Goal: Information Seeking & Learning: Learn about a topic

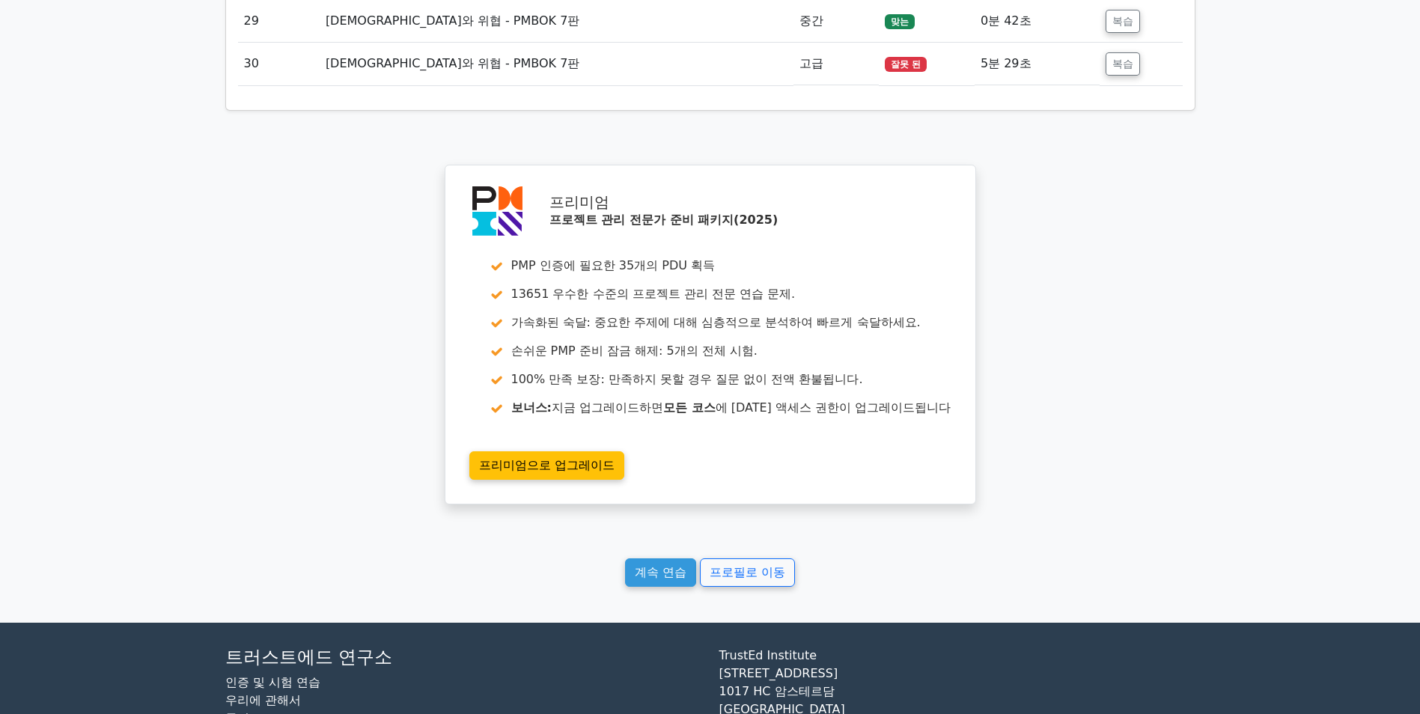
scroll to position [5477, 0]
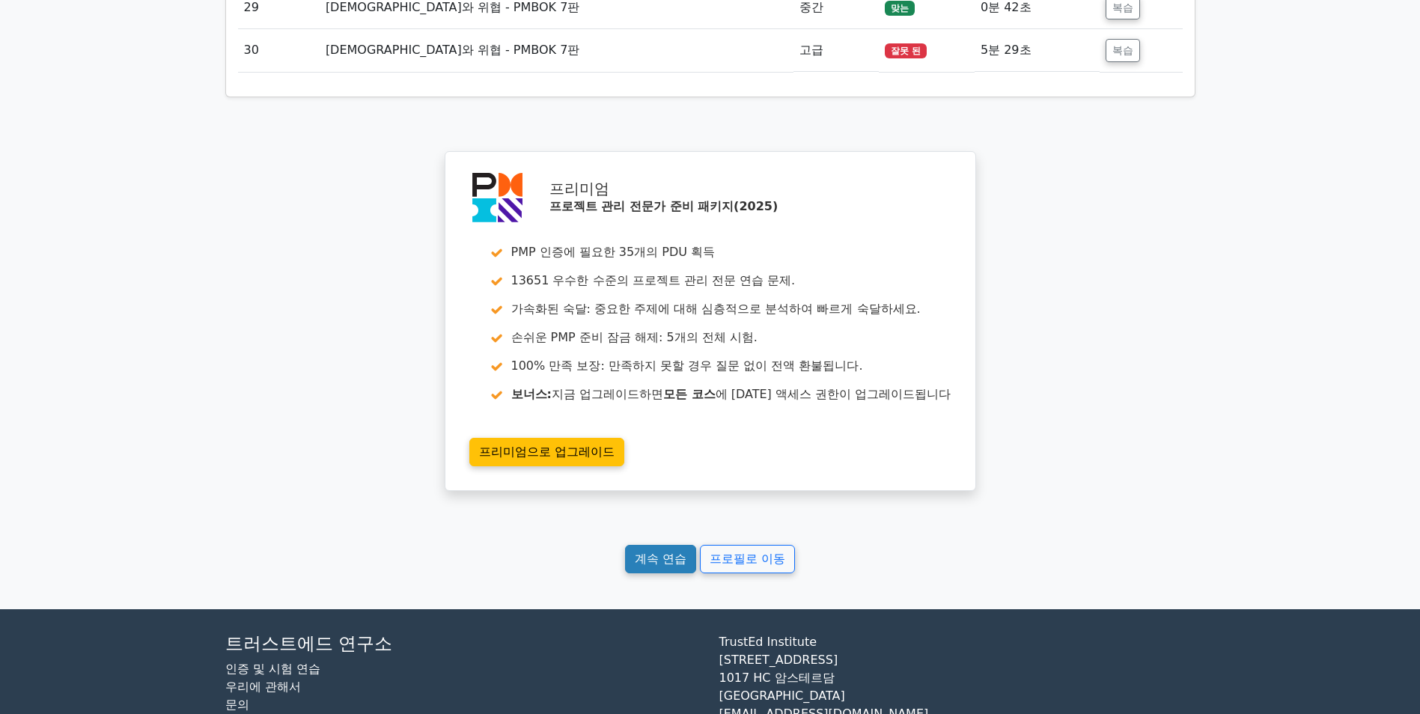
click at [656, 570] on link "계속 연습" at bounding box center [660, 559] width 71 height 28
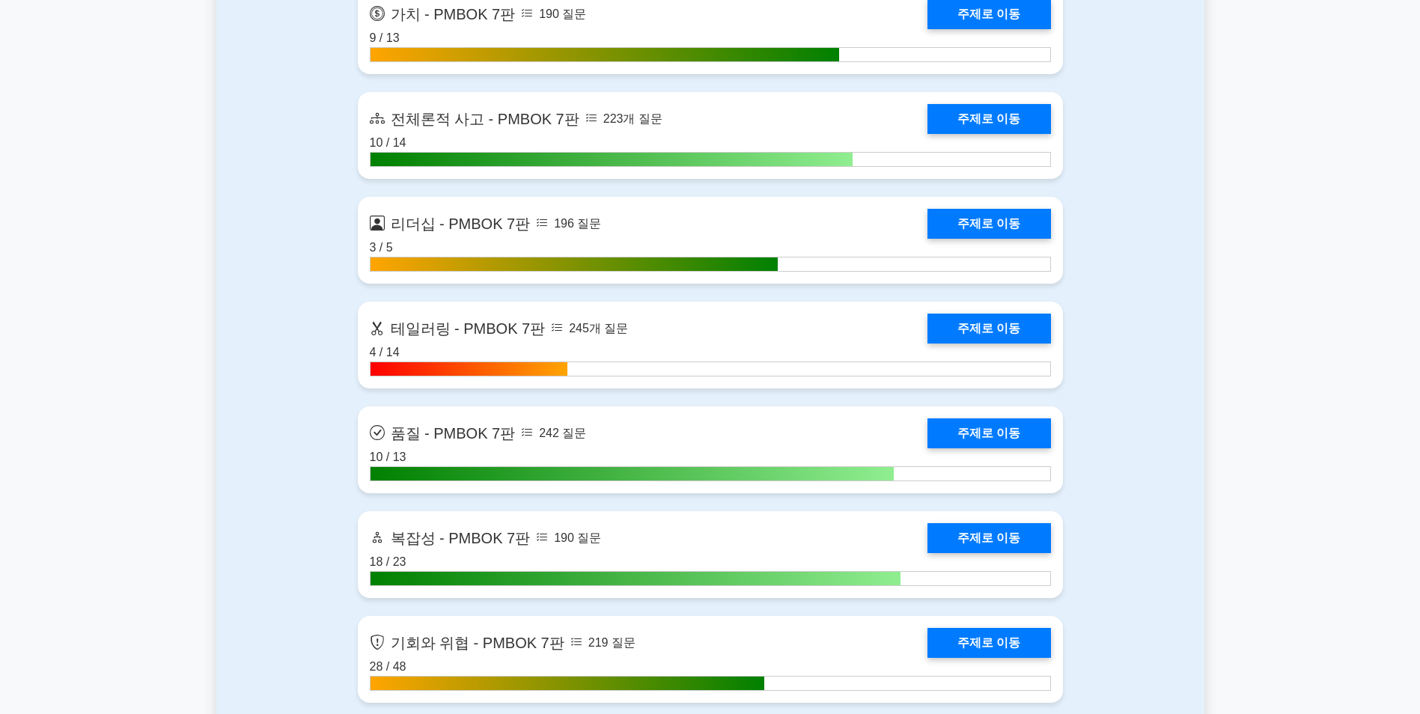
scroll to position [4641, 0]
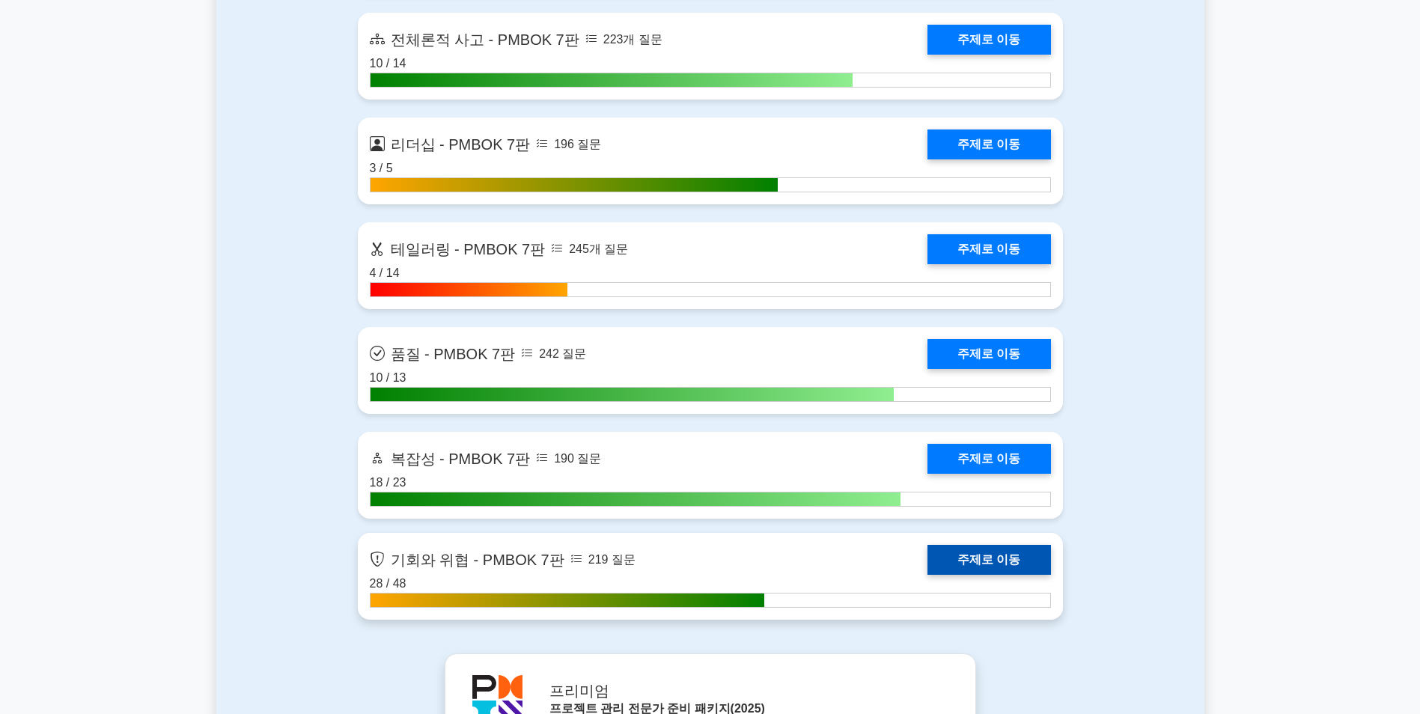
click at [978, 560] on link "주제로 이동" at bounding box center [988, 560] width 123 height 30
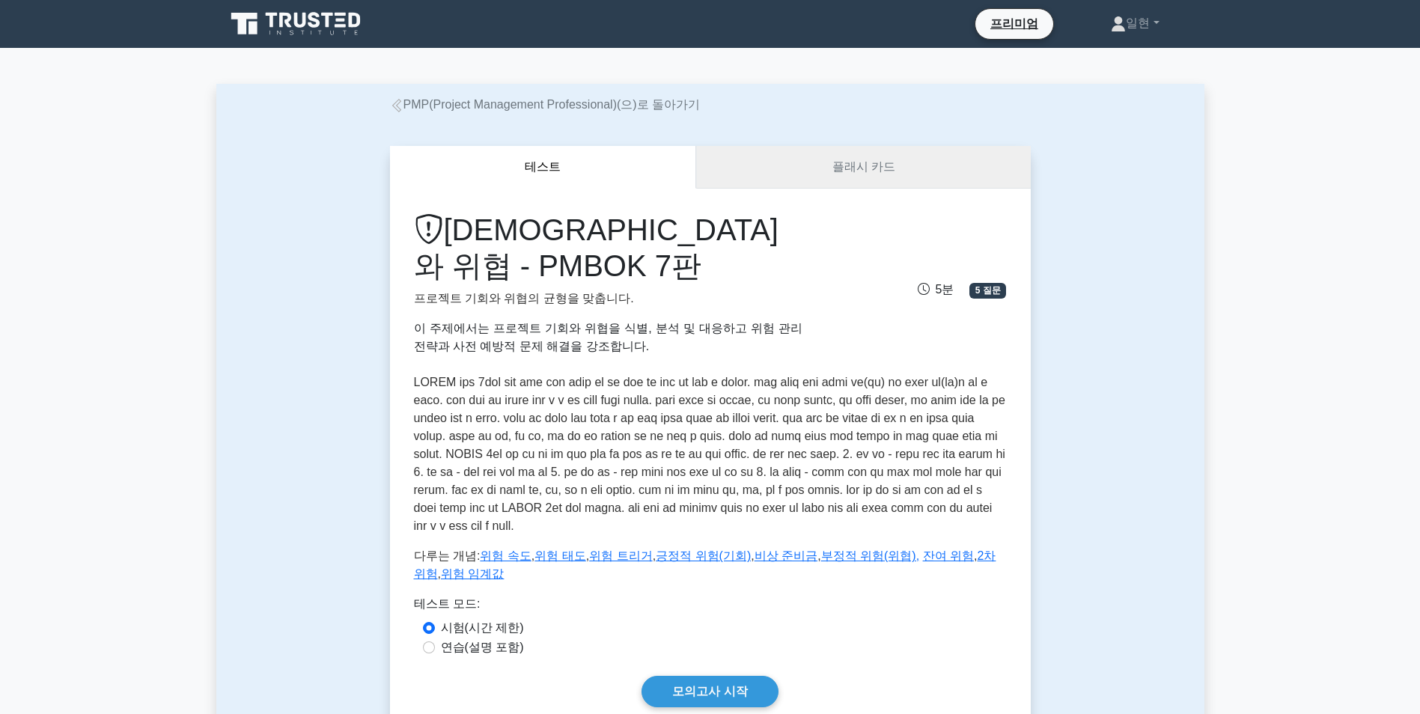
click at [795, 182] on link "플래시 카드" at bounding box center [863, 167] width 334 height 43
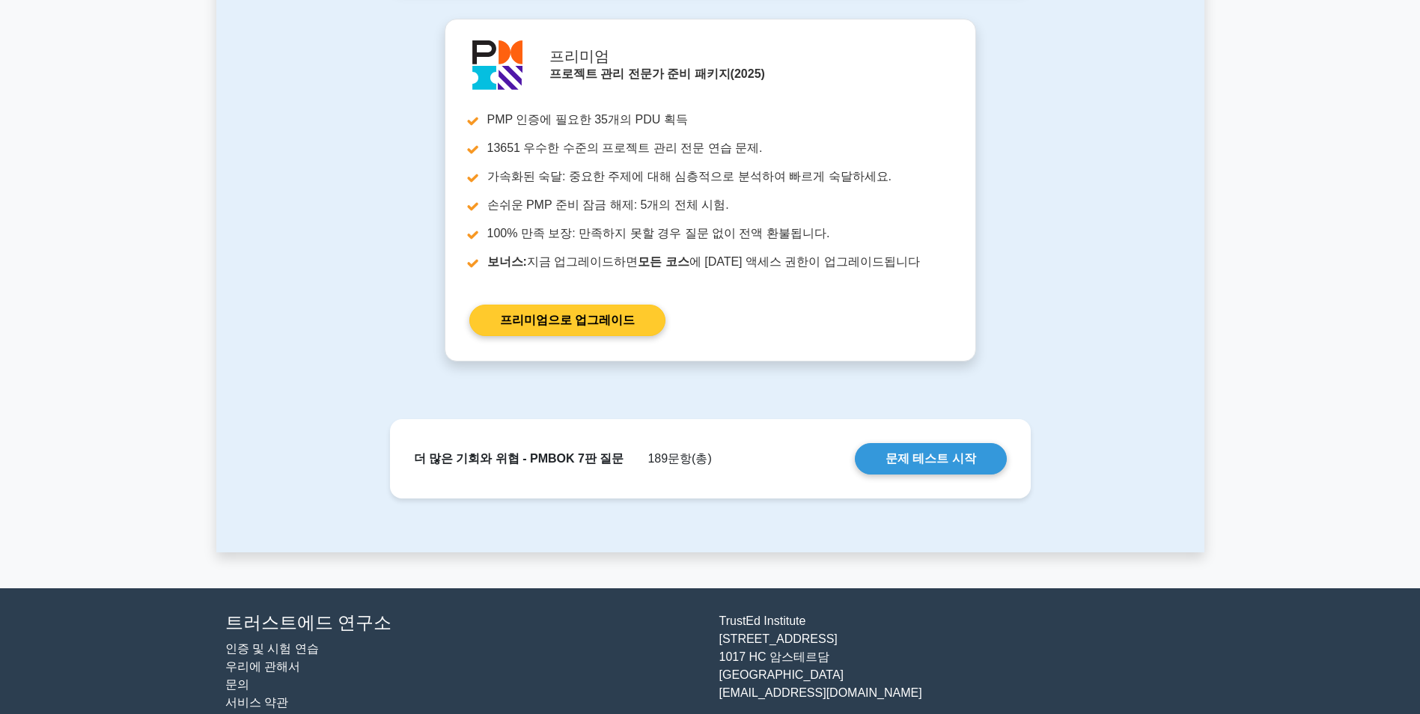
scroll to position [1198, 0]
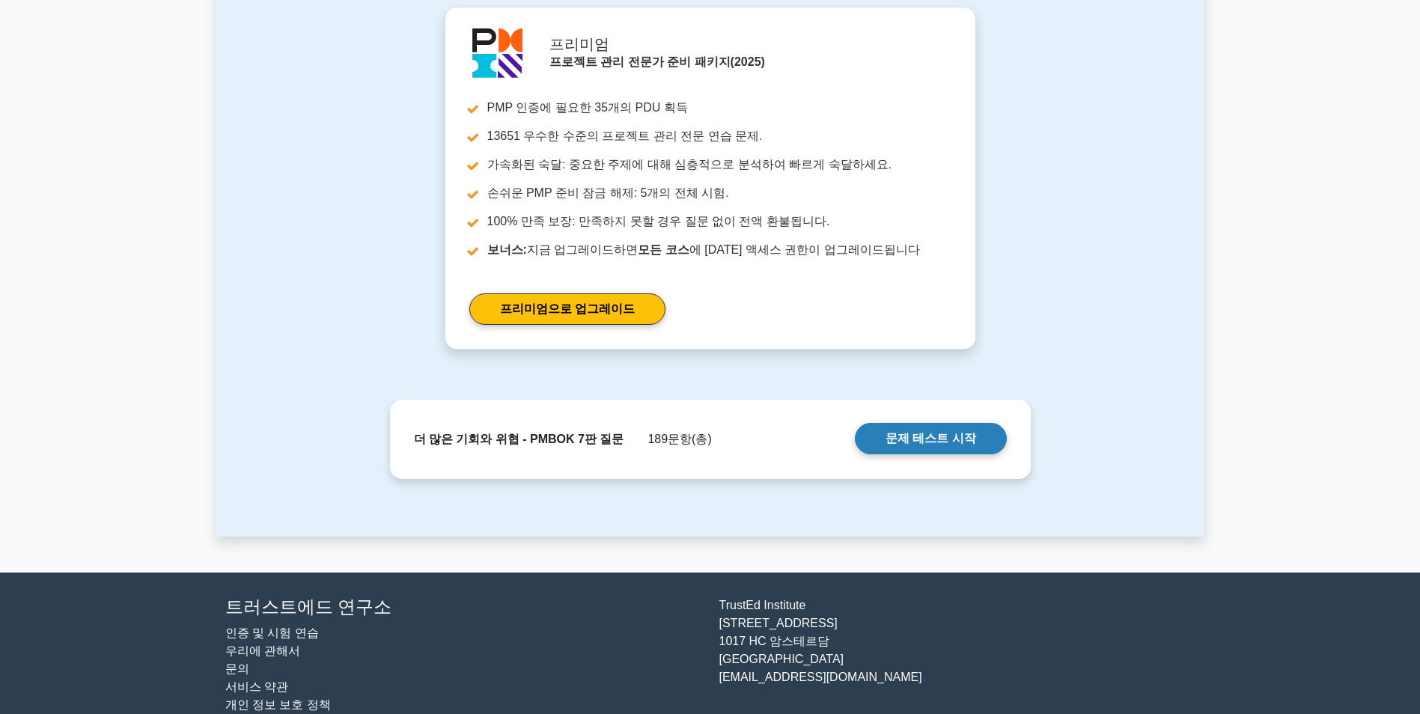
click at [952, 443] on link "문제 테스트 시작" at bounding box center [931, 438] width 152 height 31
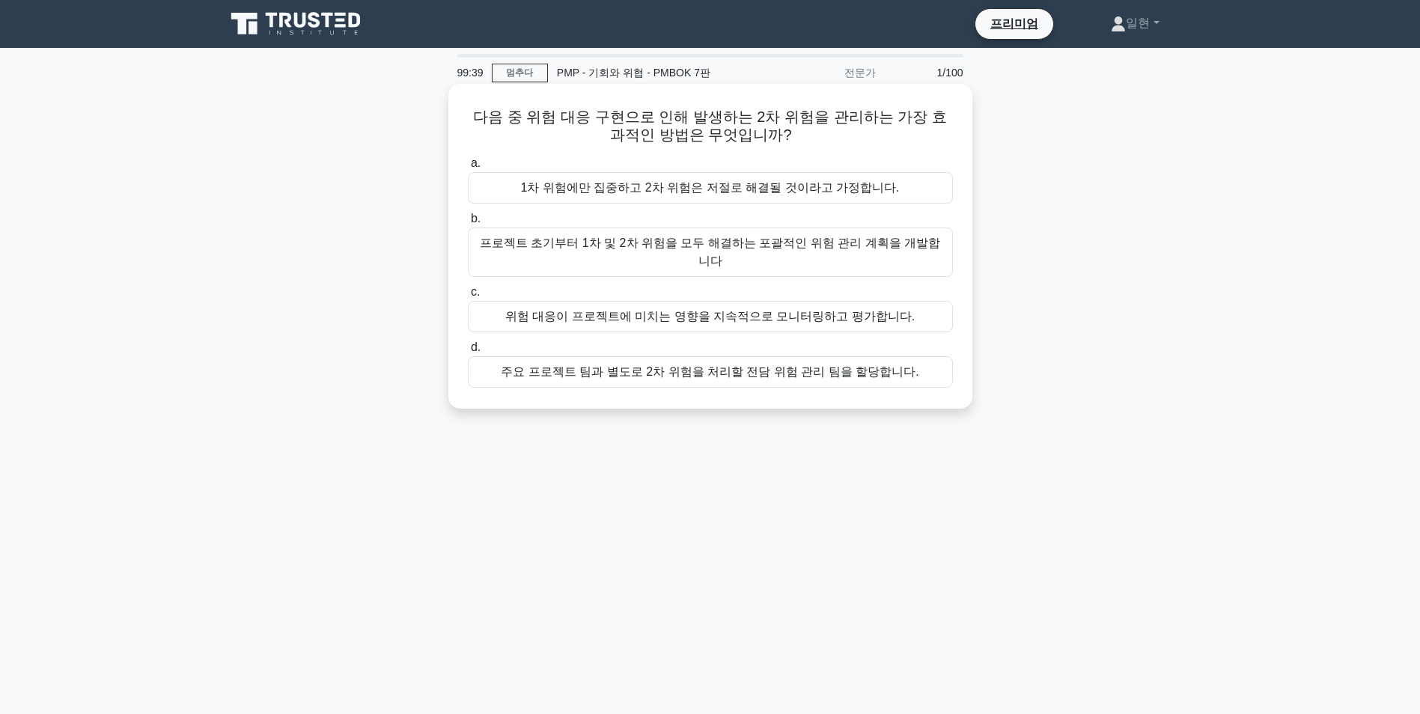
click at [719, 306] on div "위험 대응이 프로젝트에 미치는 영향을 지속적으로 모니터링하고 평가합니다." at bounding box center [710, 316] width 485 height 31
click at [468, 297] on input "c. 위험 대응이 프로젝트에 미치는 영향을 지속적으로 모니터링하고 평가합니다." at bounding box center [468, 292] width 0 height 10
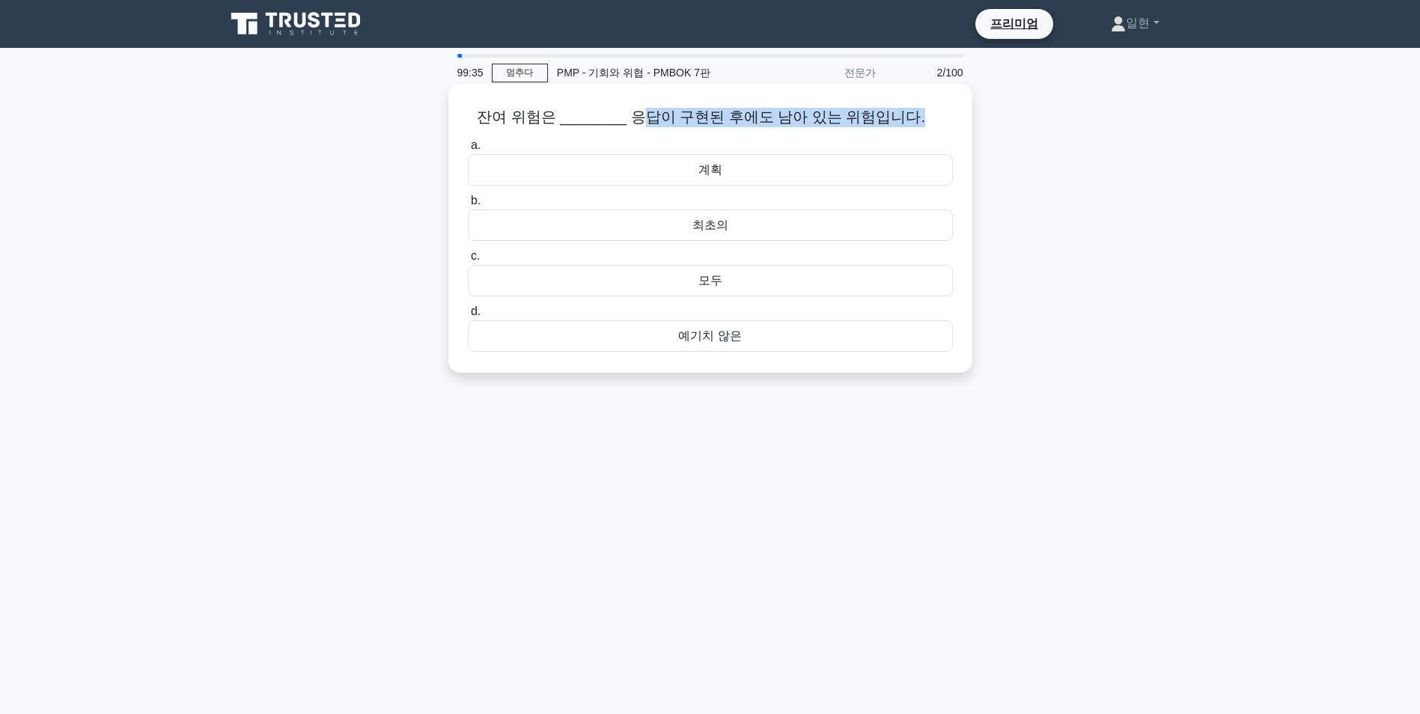
drag, startPoint x: 644, startPoint y: 119, endPoint x: 914, endPoint y: 104, distance: 269.9
click at [914, 104] on div "잔여 위험은 ________ 응답이 구현된 후에도 남아 있는 위험입니다. .spinner_0XTQ{변환-원점:중심; 애니메이션:spinner_…" at bounding box center [710, 228] width 512 height 277
click at [1184, 278] on div "잔여 위험은 ________ 응답이 구현된 후에도 남아 있는 위험입니다. .spinner_0XTQ{변환-원점:중심; 애니메이션:spinner_…" at bounding box center [710, 241] width 988 height 307
click at [722, 284] on div "모두" at bounding box center [710, 280] width 485 height 31
click at [468, 261] on input "c. 모두" at bounding box center [468, 257] width 0 height 10
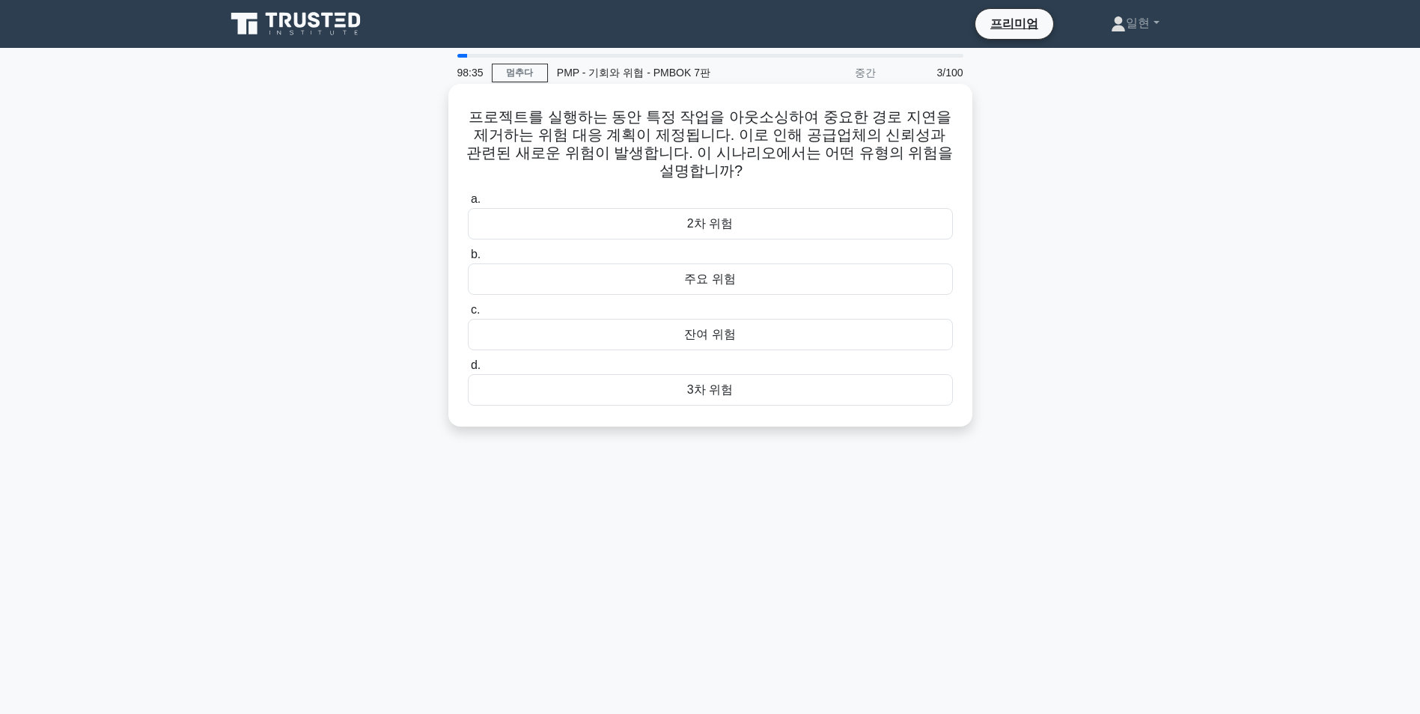
click at [723, 320] on div "잔여 위험" at bounding box center [710, 334] width 485 height 31
click at [468, 315] on input "c. 잔여 위험" at bounding box center [468, 310] width 0 height 10
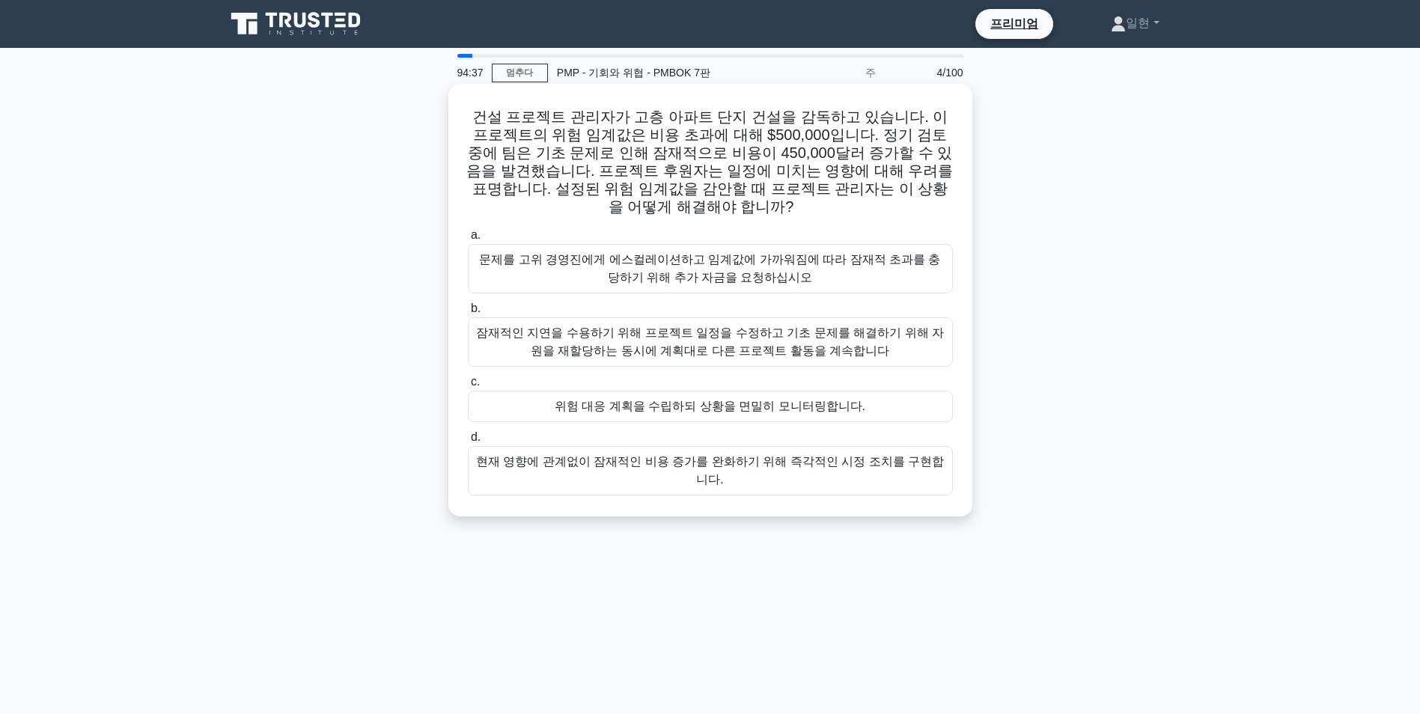
click at [787, 411] on div "위험 대응 계획을 수립하되 상황을 면밀히 모니터링합니다." at bounding box center [710, 406] width 485 height 31
click at [468, 387] on input "c. 위험 대응 계획을 수립하되 상황을 면밀히 모니터링합니다." at bounding box center [468, 382] width 0 height 10
